Goal: Task Accomplishment & Management: Complete application form

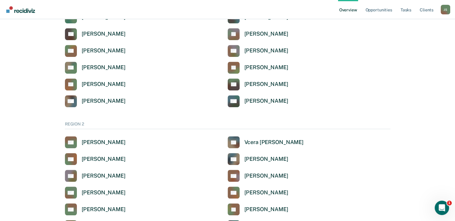
scroll to position [301, 0]
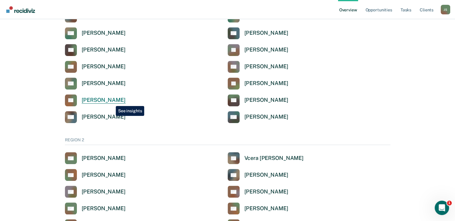
click at [111, 101] on div "[PERSON_NAME]" at bounding box center [104, 100] width 44 height 7
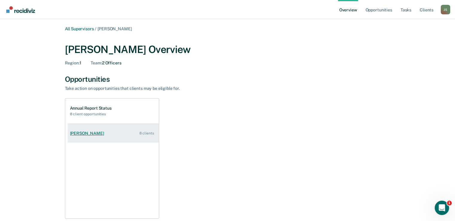
click at [120, 136] on link "[PERSON_NAME] 8 clients" at bounding box center [113, 133] width 91 height 17
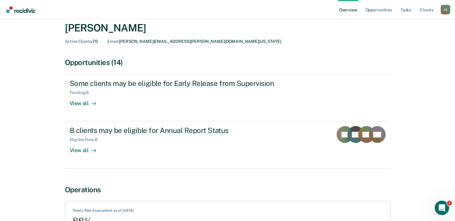
scroll to position [22, 0]
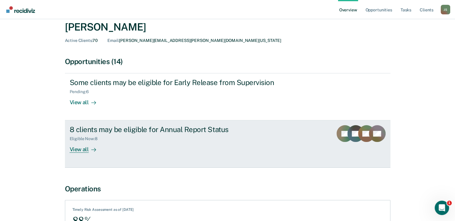
click at [187, 155] on link "8 clients may be eligible for Annual Report Status Eligible Now : 8 View all RL…" at bounding box center [227, 143] width 325 height 47
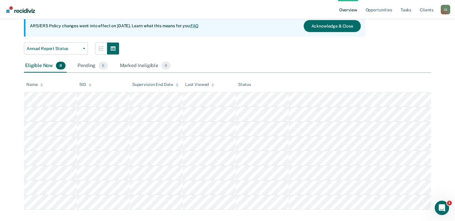
scroll to position [61, 0]
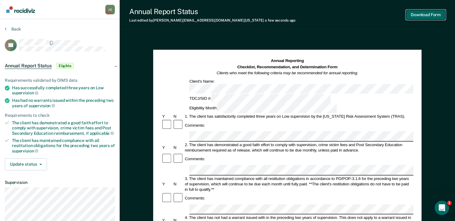
click at [423, 18] on button "Download Form" at bounding box center [425, 15] width 39 height 10
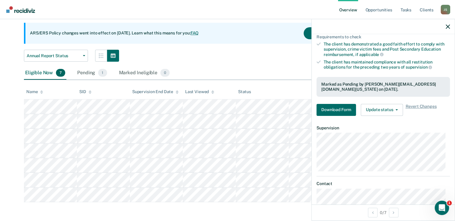
scroll to position [76, 0]
click at [379, 105] on button "Update status" at bounding box center [381, 109] width 42 height 12
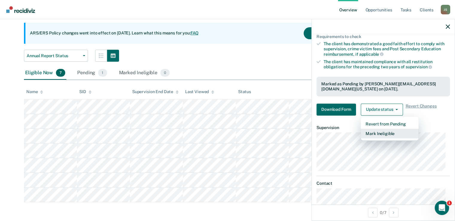
click at [387, 132] on button "Mark Ineligible" at bounding box center [389, 134] width 58 height 10
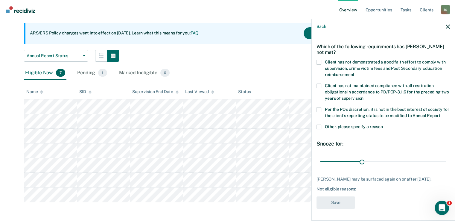
click at [319, 126] on span at bounding box center [318, 126] width 5 height 5
click at [383, 124] on input "Other, please specify a reason" at bounding box center [383, 124] width 0 height 0
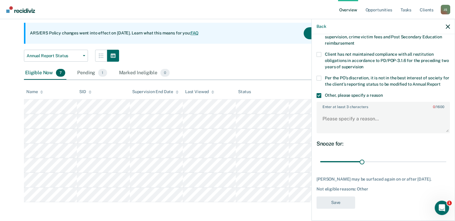
scroll to position [0, 0]
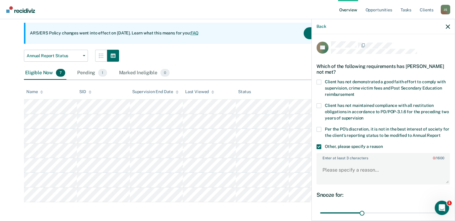
click at [234, 57] on div "Annual Report Status Annual Report Status Early Release from Supervision" at bounding box center [194, 56] width 341 height 12
click at [88, 73] on div "Pending 1" at bounding box center [92, 72] width 32 height 13
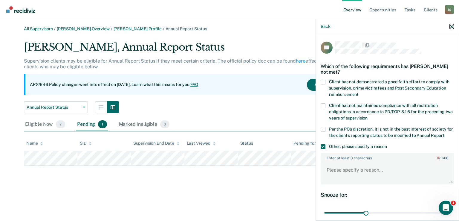
click at [454, 28] on icon "button" at bounding box center [452, 27] width 4 height 4
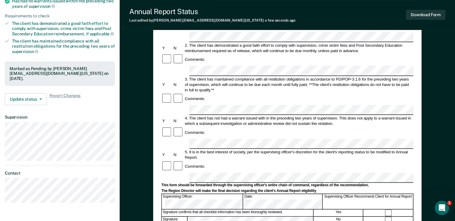
scroll to position [118, 0]
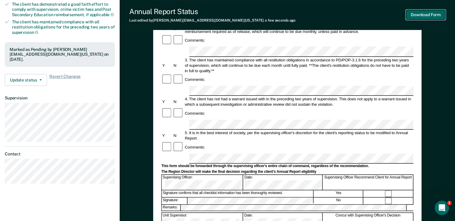
click at [423, 15] on button "Download Form" at bounding box center [425, 15] width 39 height 10
